Goal: Task Accomplishment & Management: Manage account settings

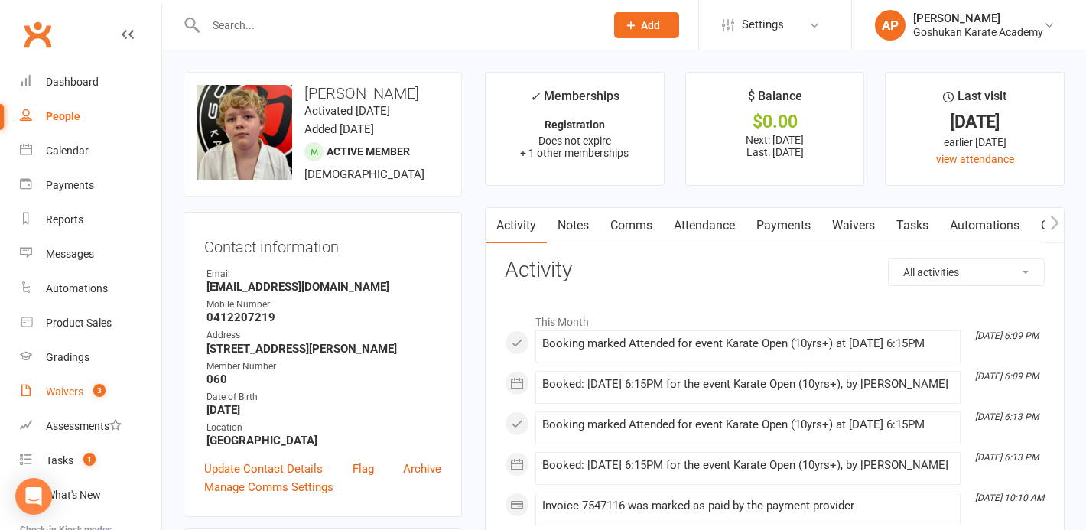
click at [80, 392] on div "Waivers" at bounding box center [64, 391] width 37 height 12
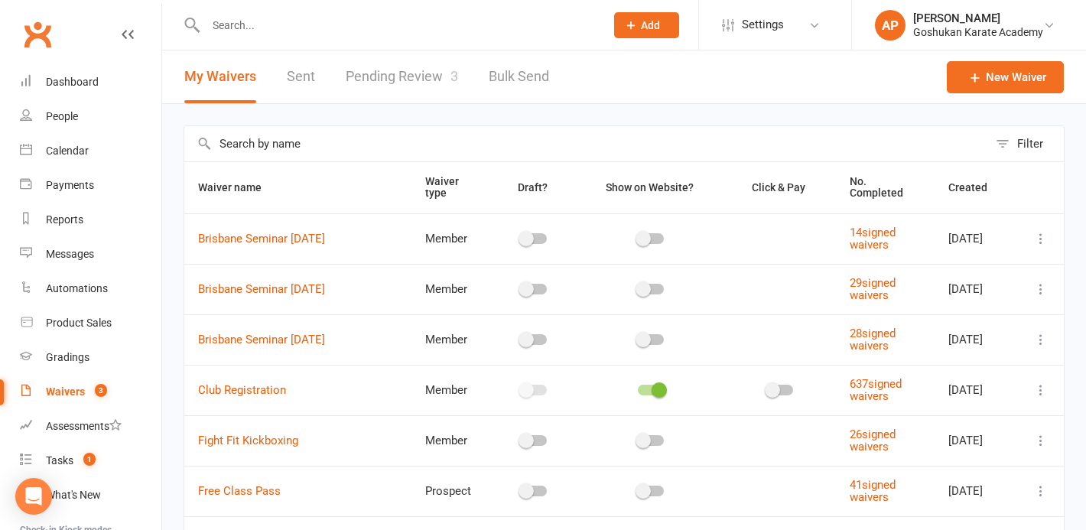
click at [363, 75] on link "Pending Review 3" at bounding box center [402, 76] width 112 height 53
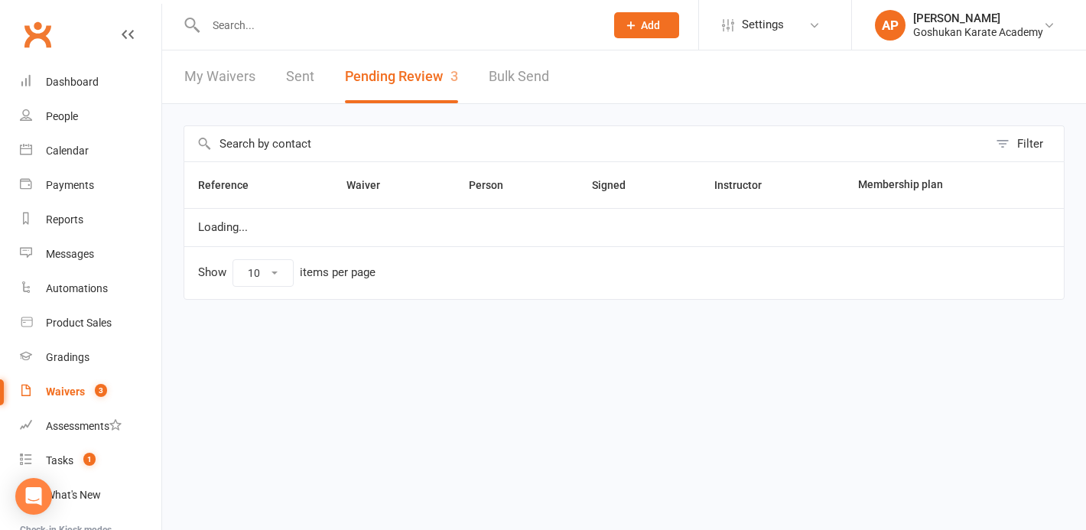
select select "50"
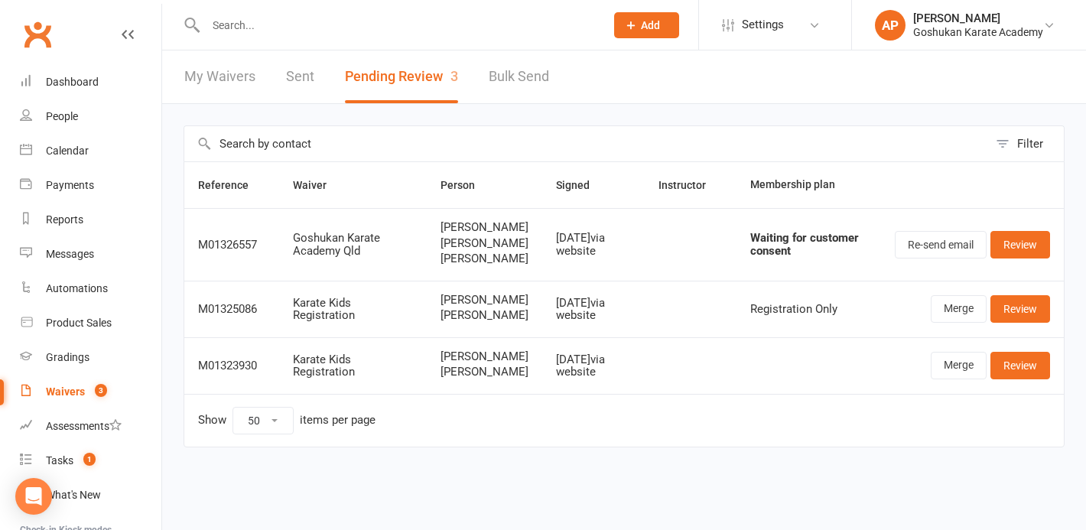
click at [473, 32] on input "text" at bounding box center [397, 25] width 393 height 21
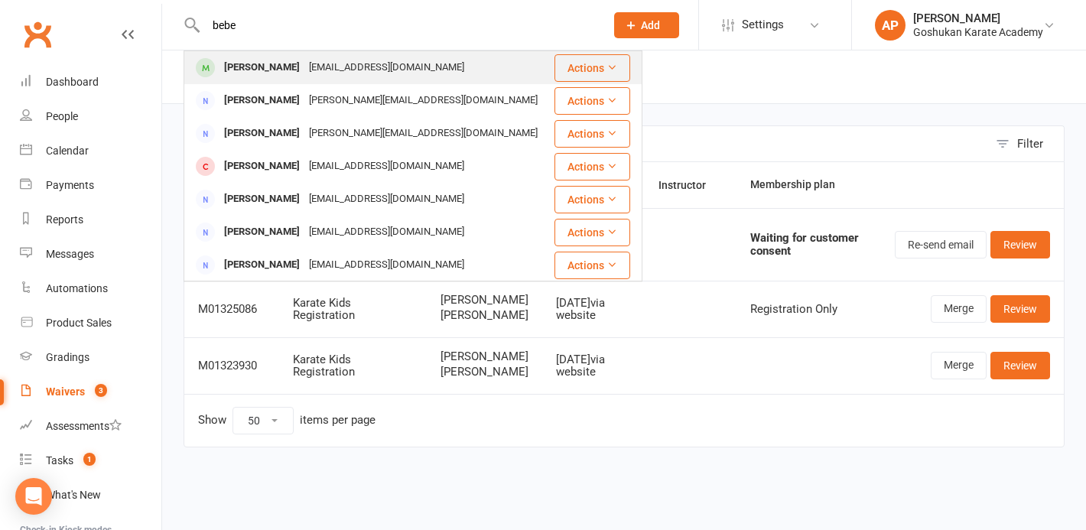
type input "bebe"
click at [394, 79] on div "[PERSON_NAME] [PERSON_NAME][EMAIL_ADDRESS][DOMAIN_NAME]" at bounding box center [368, 67] width 367 height 31
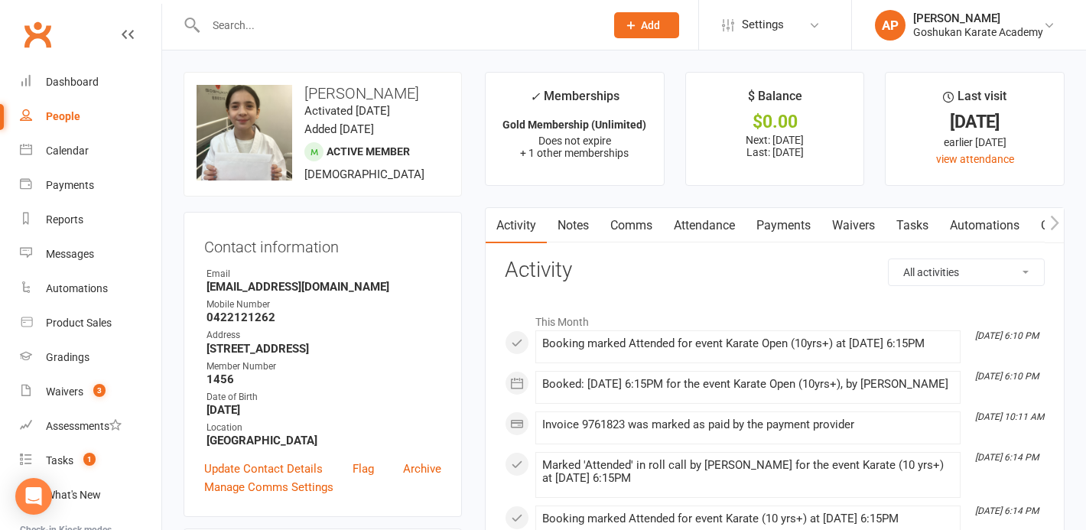
click at [711, 239] on link "Attendance" at bounding box center [704, 225] width 83 height 35
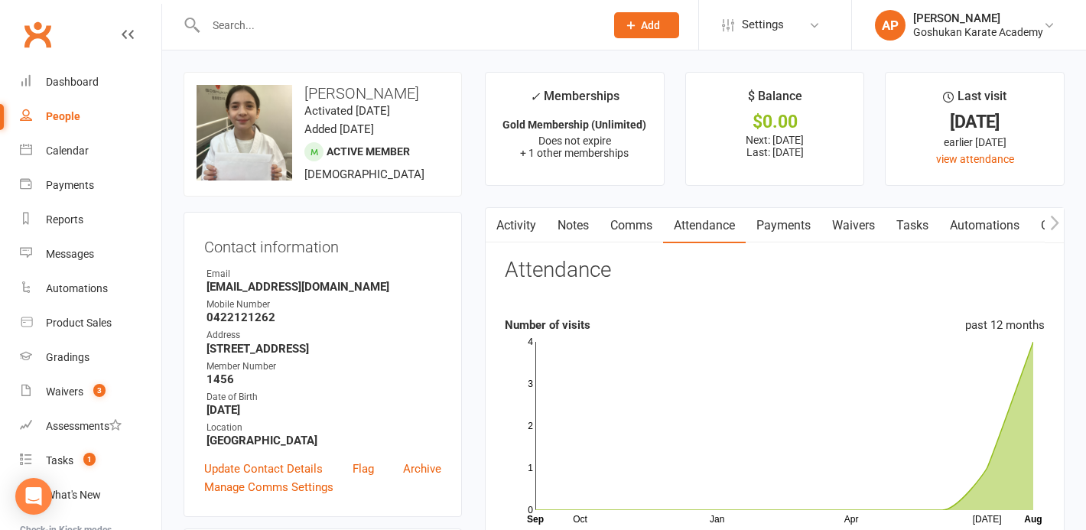
click at [501, 226] on button "button" at bounding box center [495, 225] width 19 height 34
click at [535, 226] on link "Activity" at bounding box center [516, 225] width 61 height 35
